Goal: Information Seeking & Learning: Learn about a topic

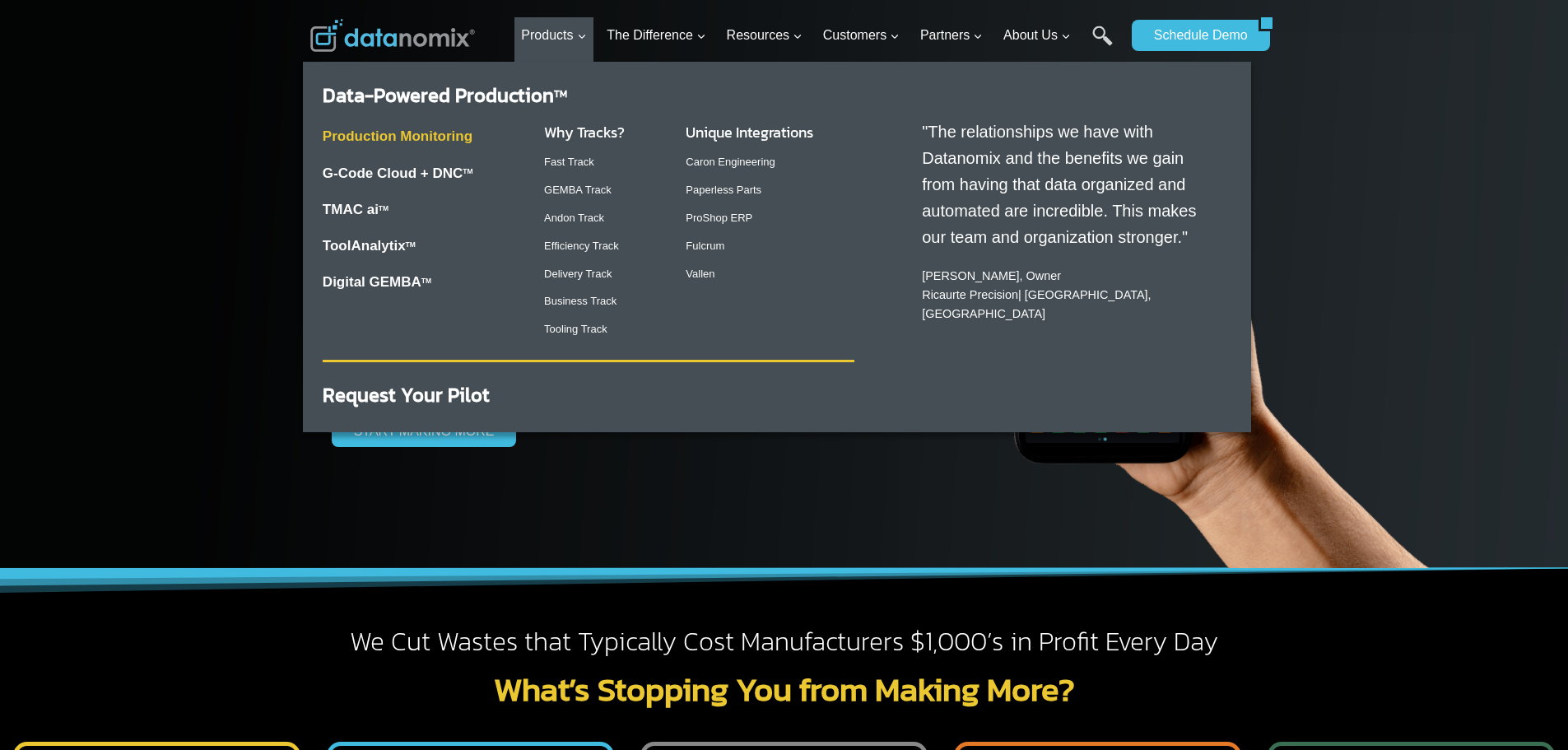
click at [346, 137] on link "Production Monitoring" at bounding box center [398, 136] width 150 height 15
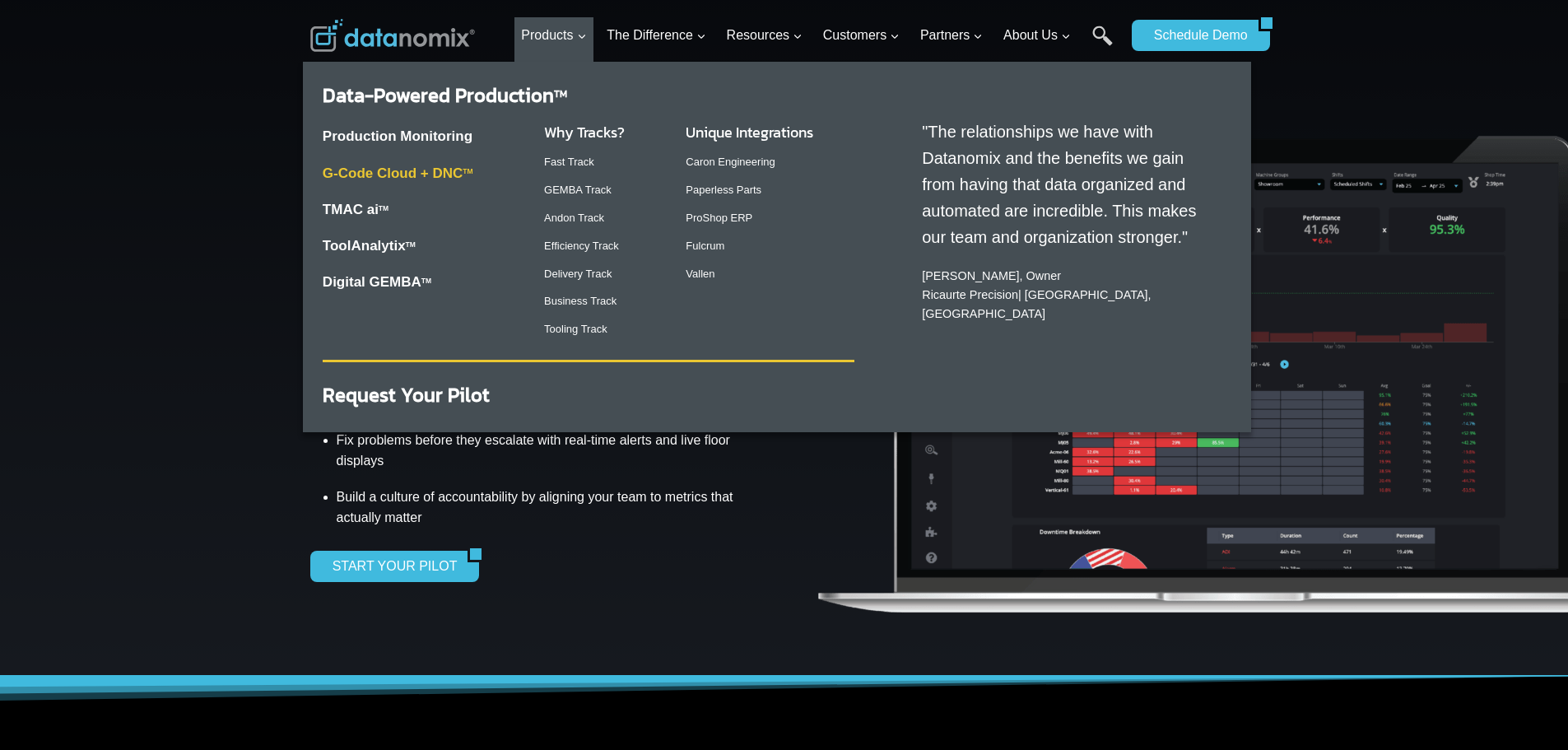
click at [428, 181] on link "G-Code Cloud + DNC TM" at bounding box center [398, 173] width 150 height 15
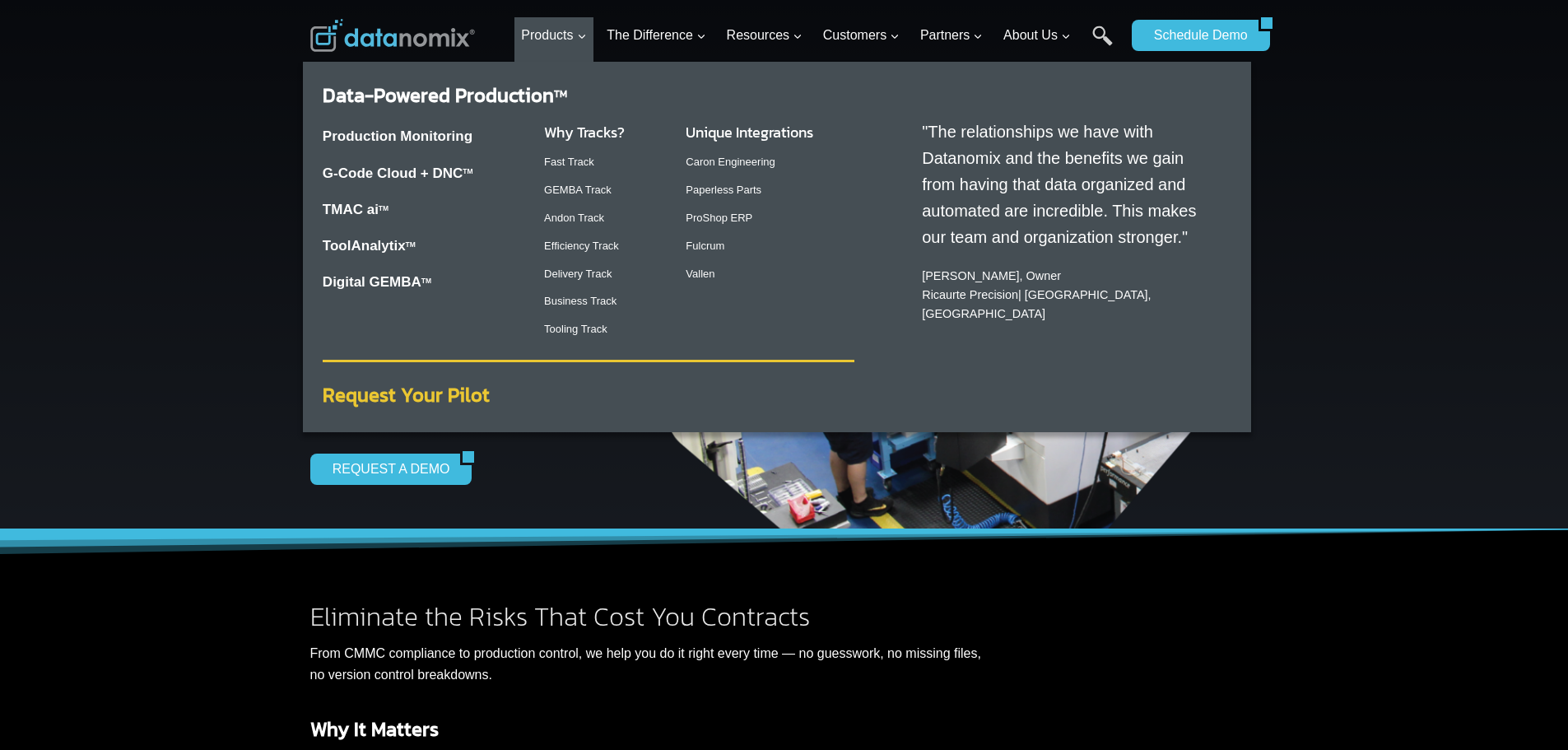
click at [430, 398] on strong "Request Your Pilot" at bounding box center [406, 395] width 167 height 29
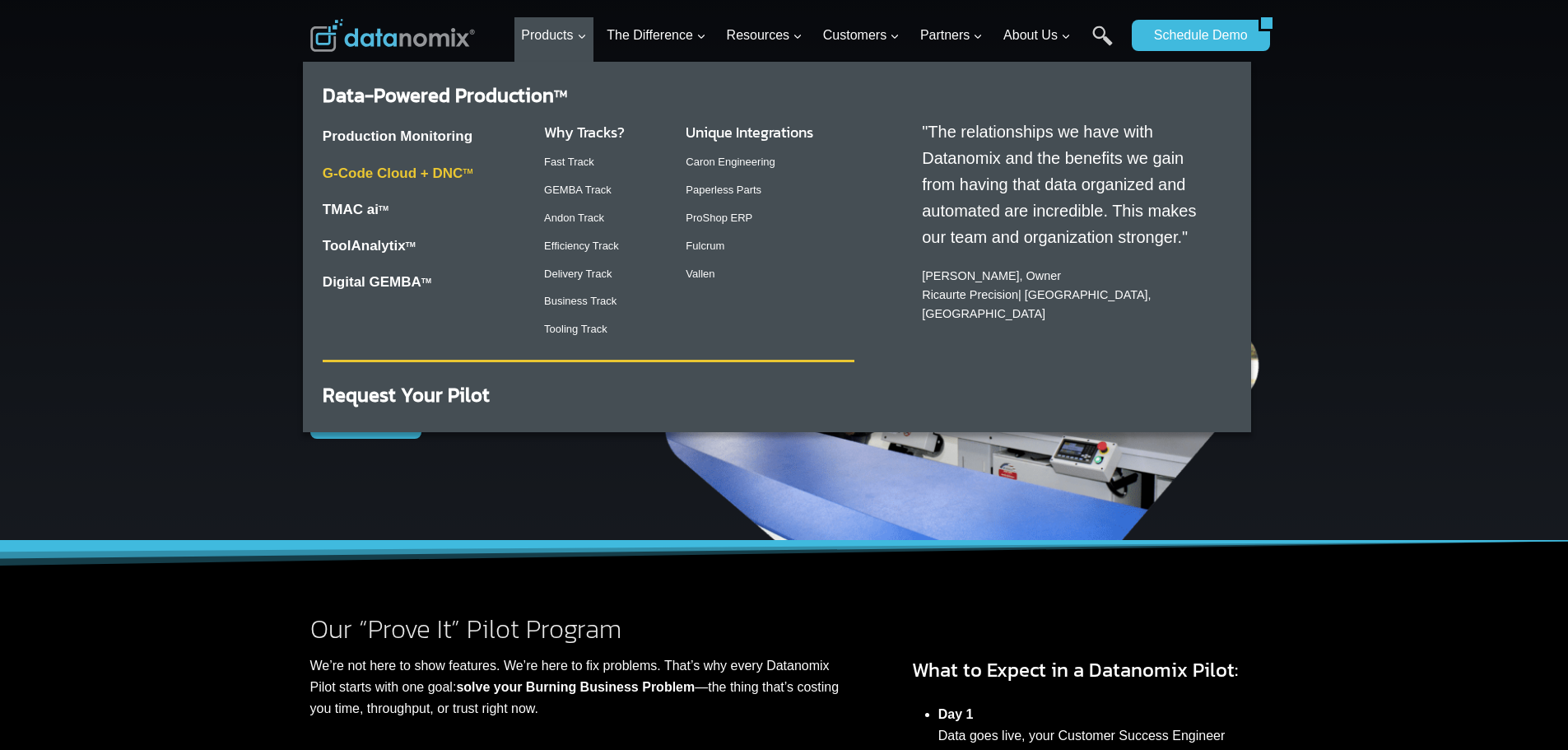
click at [419, 180] on link "G-Code Cloud + DNC TM" at bounding box center [398, 173] width 150 height 15
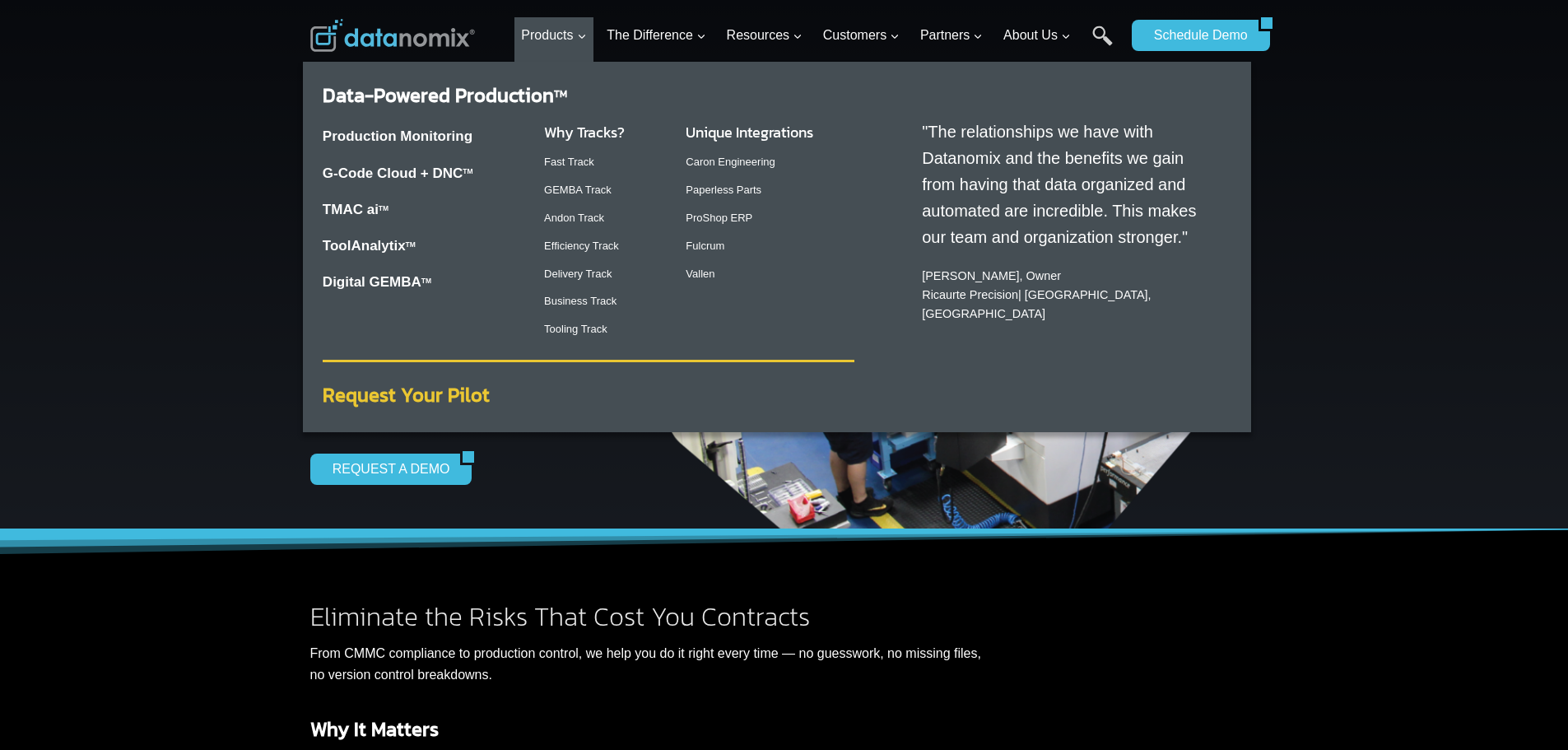
click at [433, 397] on strong "Request Your Pilot" at bounding box center [406, 395] width 167 height 29
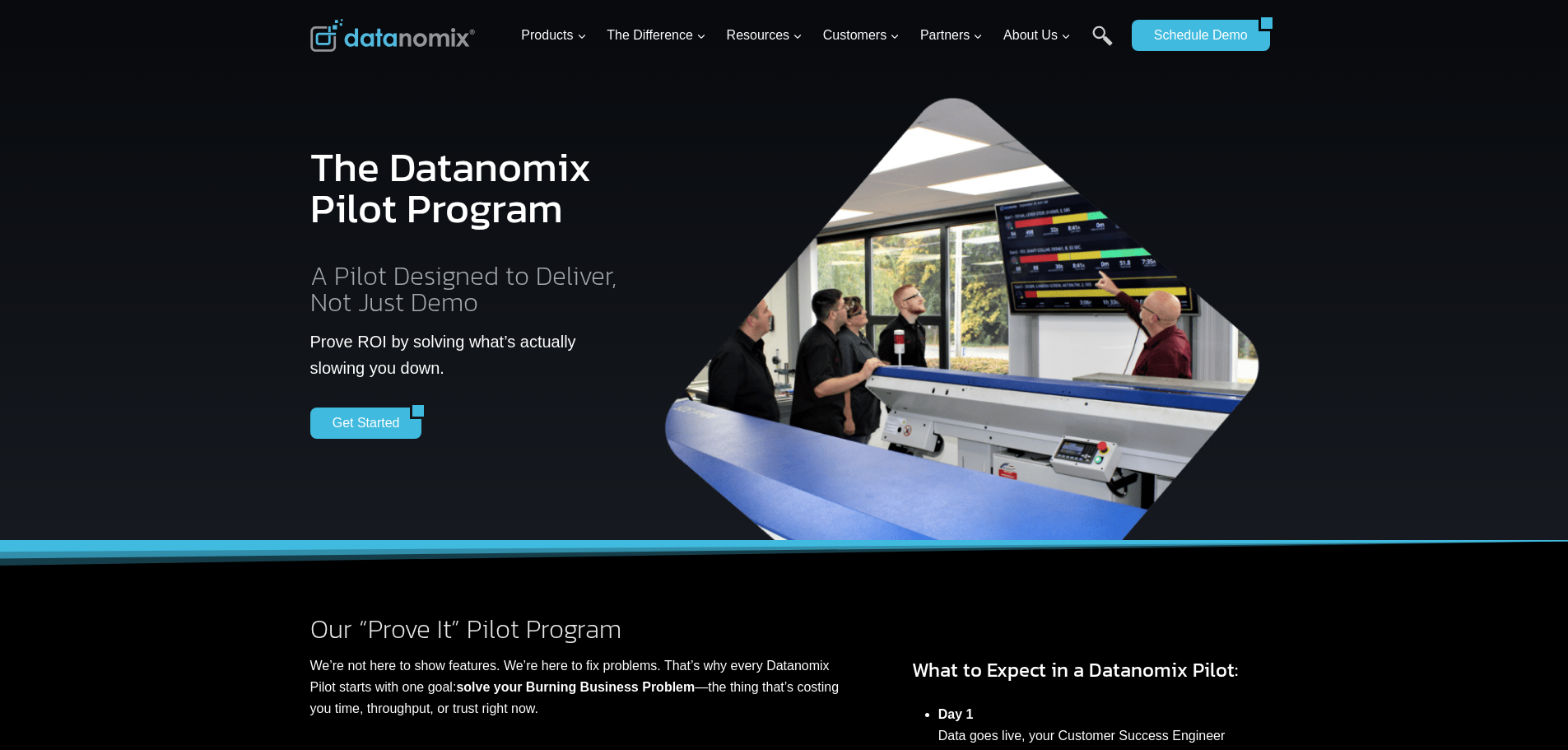
click at [429, 33] on img at bounding box center [393, 35] width 165 height 33
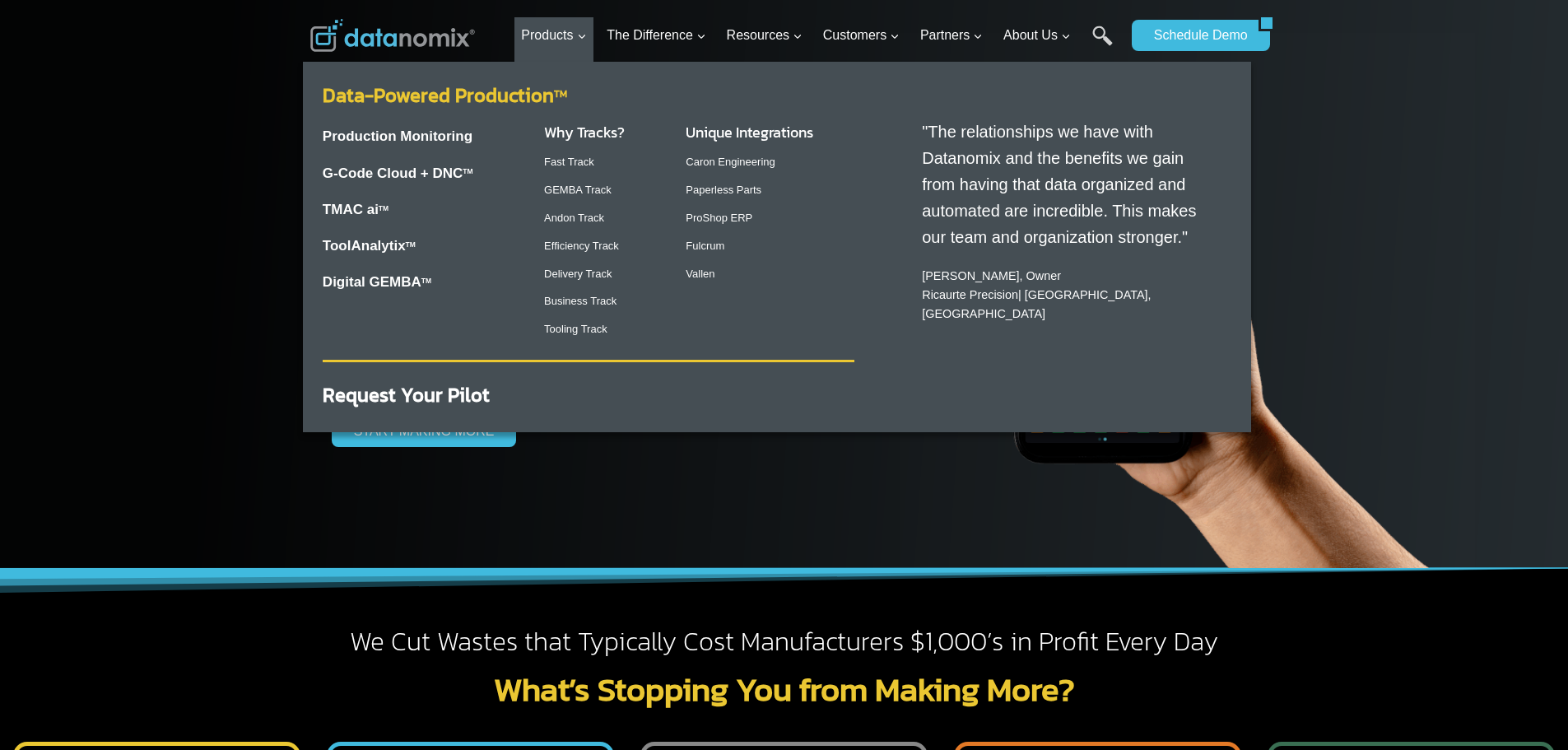
click at [429, 98] on link "Data-Powered Production TM" at bounding box center [445, 95] width 244 height 29
